Goal: Book appointment/travel/reservation

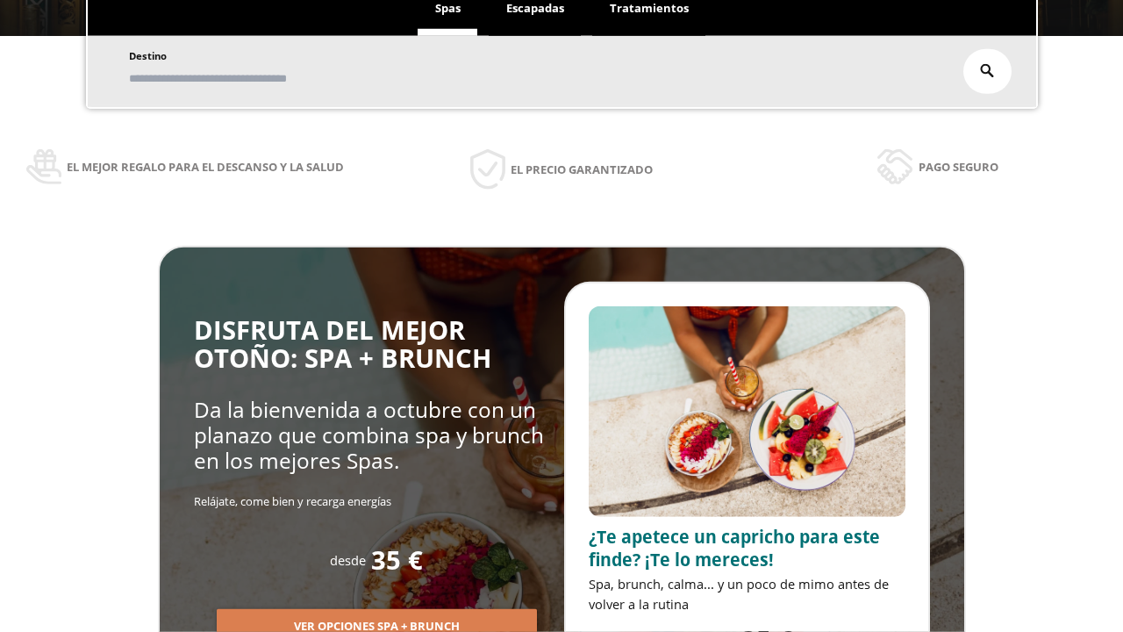
scroll to position [298, 0]
click at [535, 9] on span "Escapadas" at bounding box center [535, 8] width 58 height 16
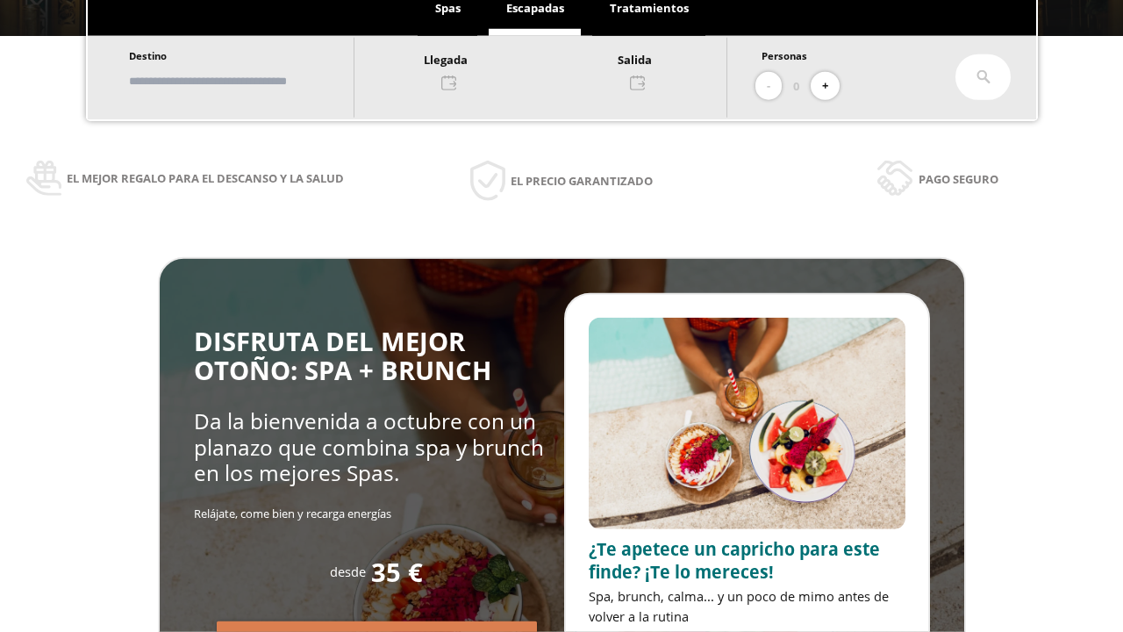
click at [247, 81] on input "text" at bounding box center [233, 81] width 218 height 31
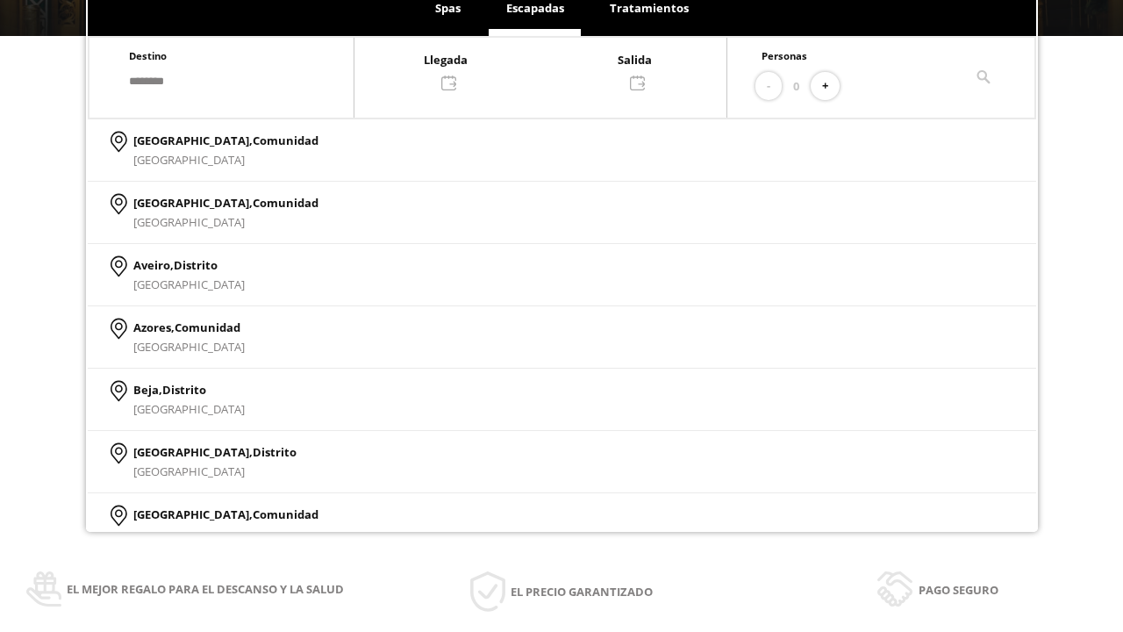
click at [558, 69] on div at bounding box center [540, 70] width 372 height 42
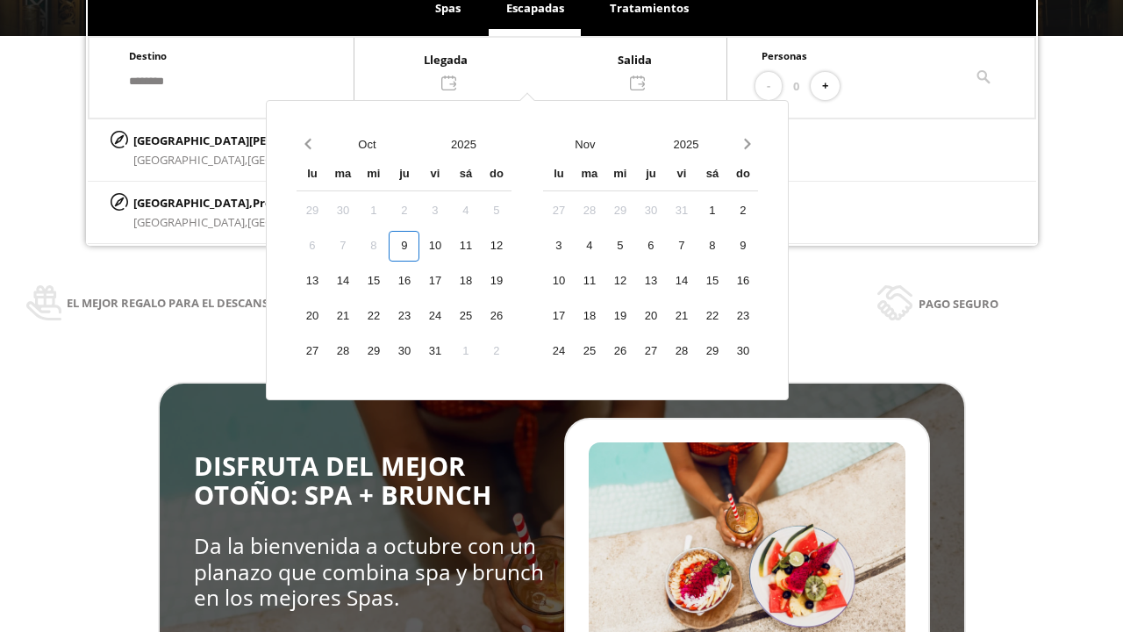
click at [481, 261] on div "11" at bounding box center [465, 246] width 31 height 31
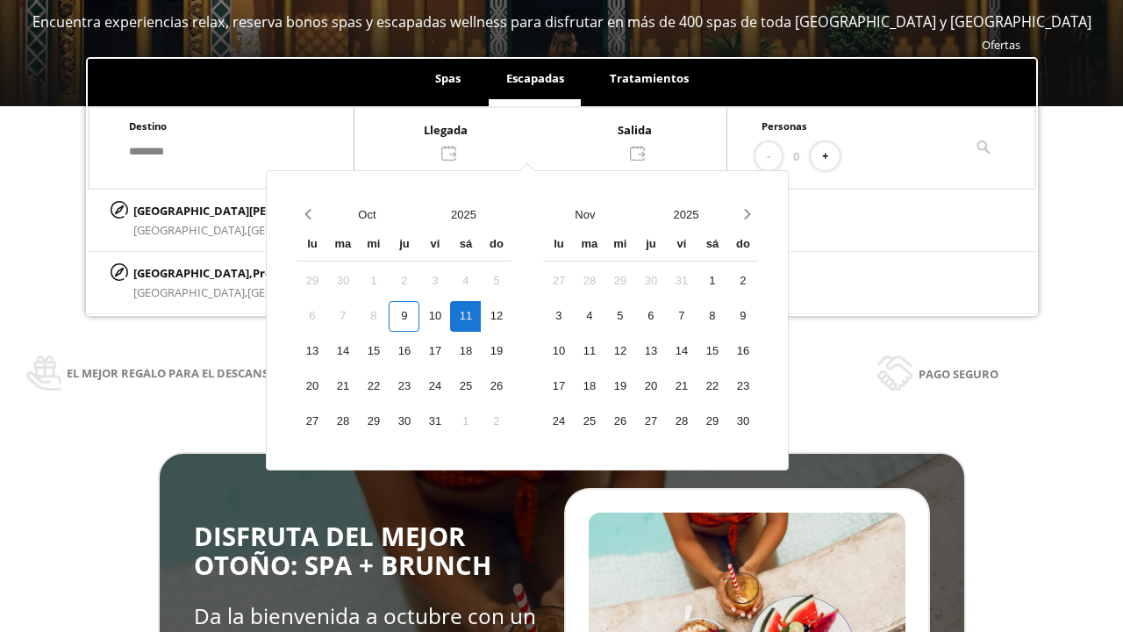
click at [511, 316] on div "12" at bounding box center [496, 316] width 31 height 31
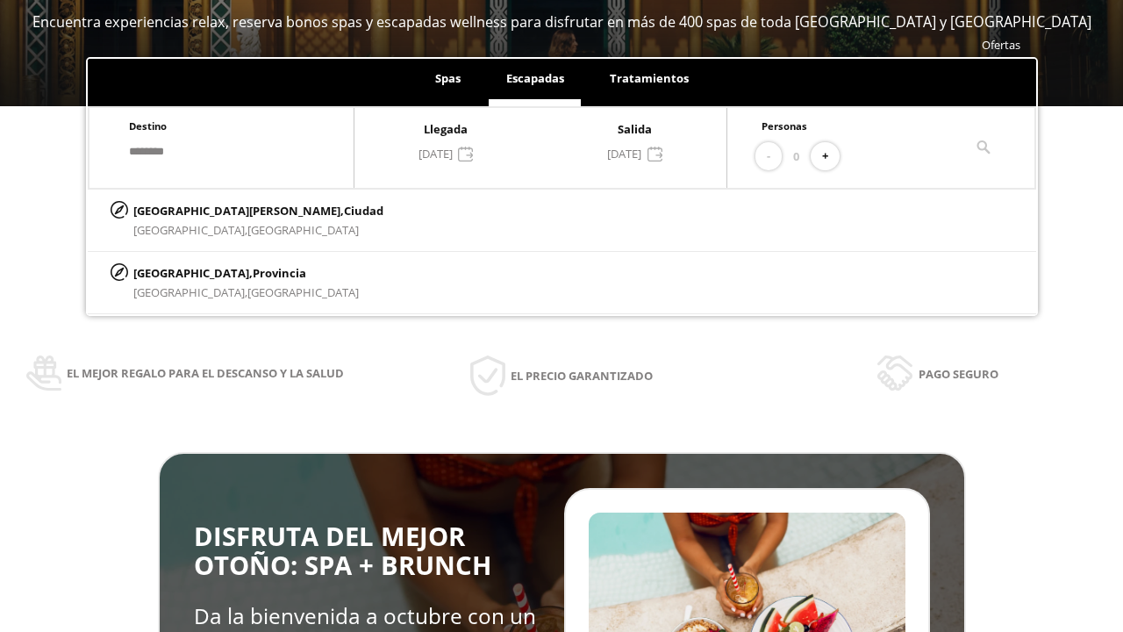
click at [831, 156] on button "+" at bounding box center [825, 156] width 29 height 29
click at [220, 210] on p "[GEOGRAPHIC_DATA][PERSON_NAME], [GEOGRAPHIC_DATA]" at bounding box center [258, 210] width 250 height 19
type input "**********"
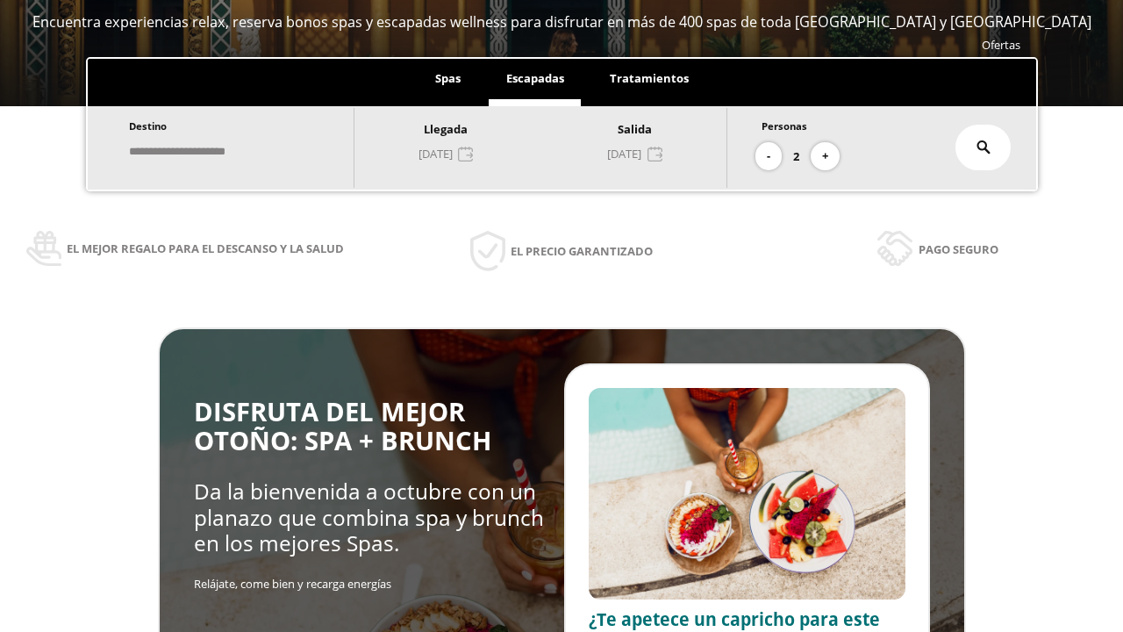
click at [983, 147] on icon at bounding box center [983, 147] width 14 height 14
